Goal: Find specific page/section: Find specific page/section

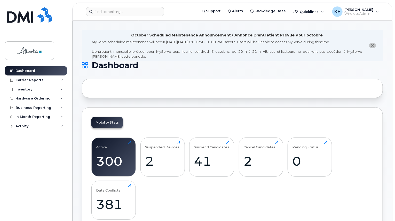
click at [133, 6] on header "Support Alerts Knowledge Base Quicklinks Suspend / Cancel Device Change SIM Car…" at bounding box center [232, 12] width 320 height 18
click at [126, 9] on input at bounding box center [125, 11] width 78 height 9
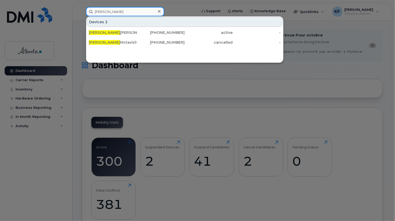
type input "alexandra"
click at [159, 12] on icon at bounding box center [159, 11] width 3 height 4
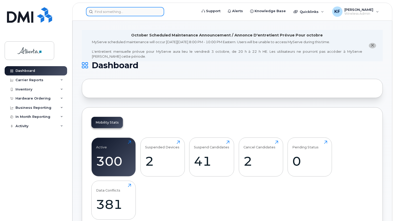
click at [102, 13] on input at bounding box center [125, 11] width 78 height 9
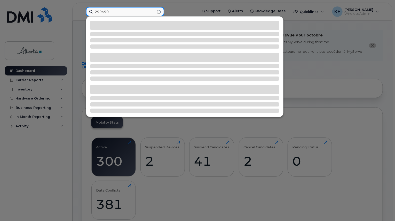
type input "299490"
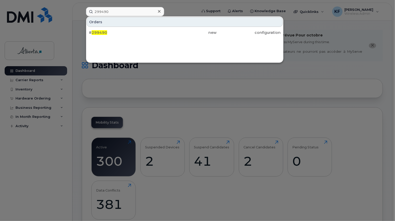
click at [106, 31] on div "# 299490" at bounding box center [121, 32] width 64 height 5
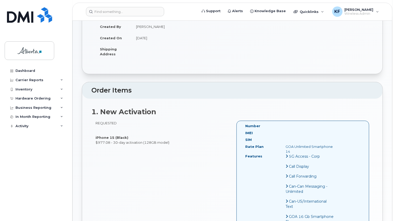
scroll to position [10, 0]
